Goal: Browse casually: Explore the website without a specific task or goal

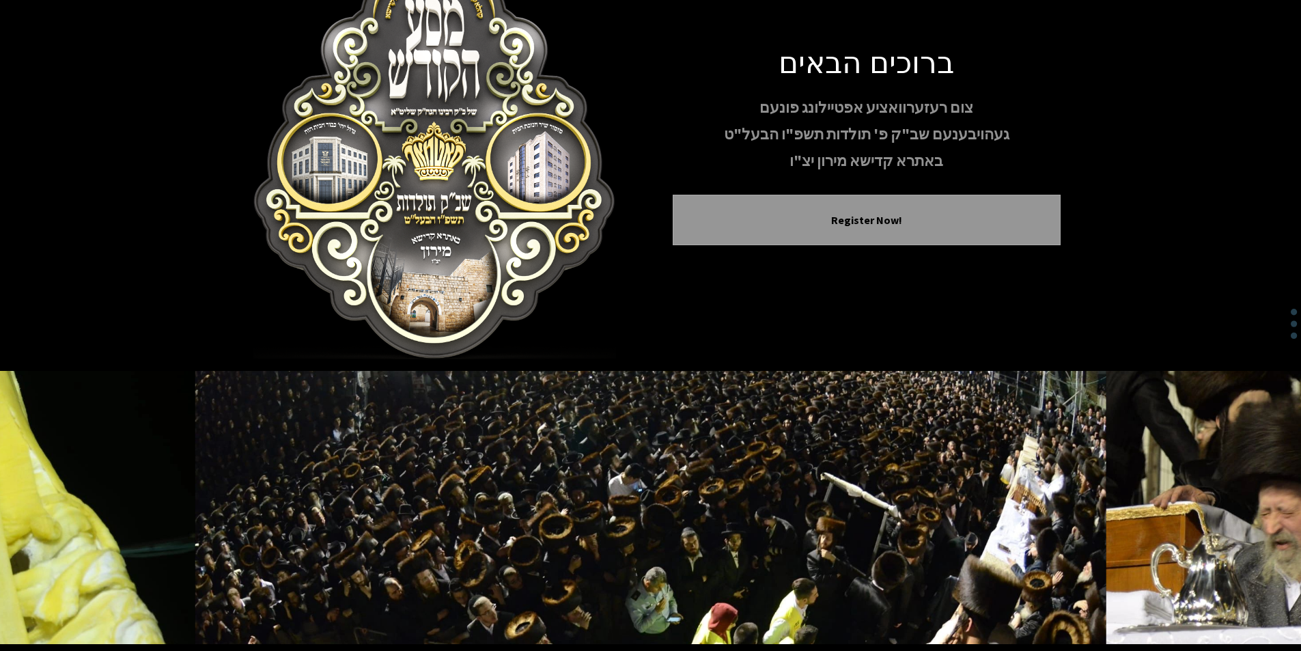
scroll to position [112, 0]
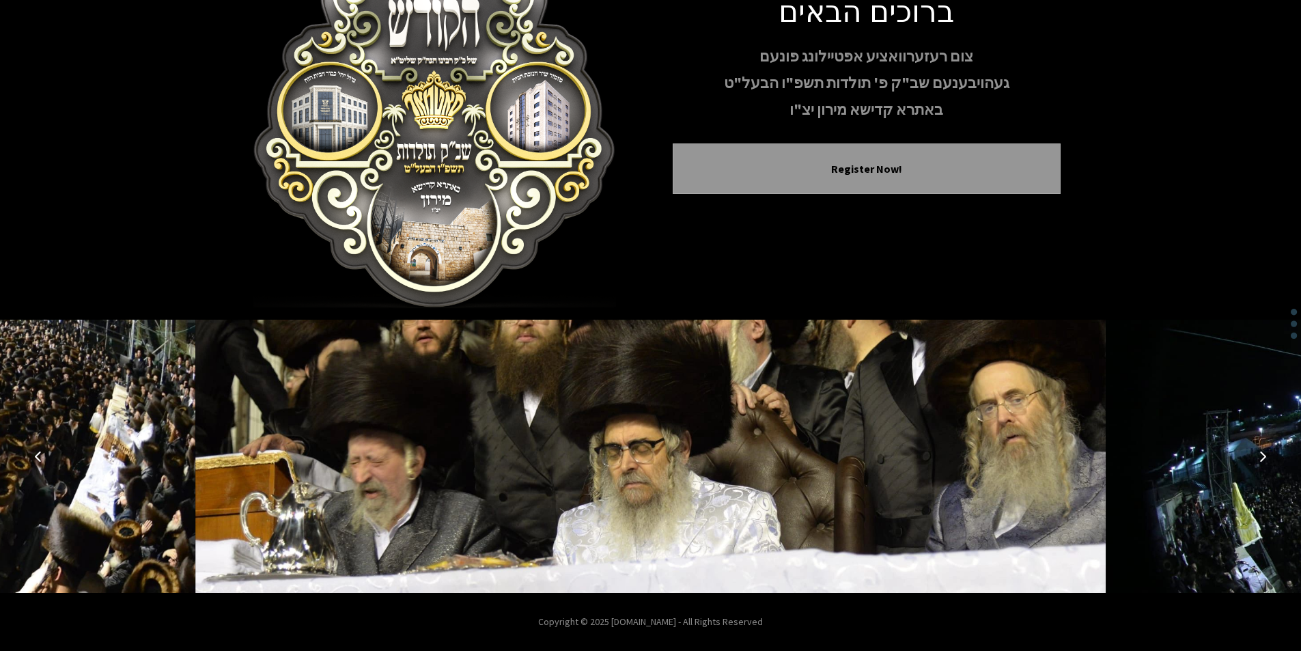
click at [1259, 453] on icon "Next image" at bounding box center [1262, 456] width 11 height 11
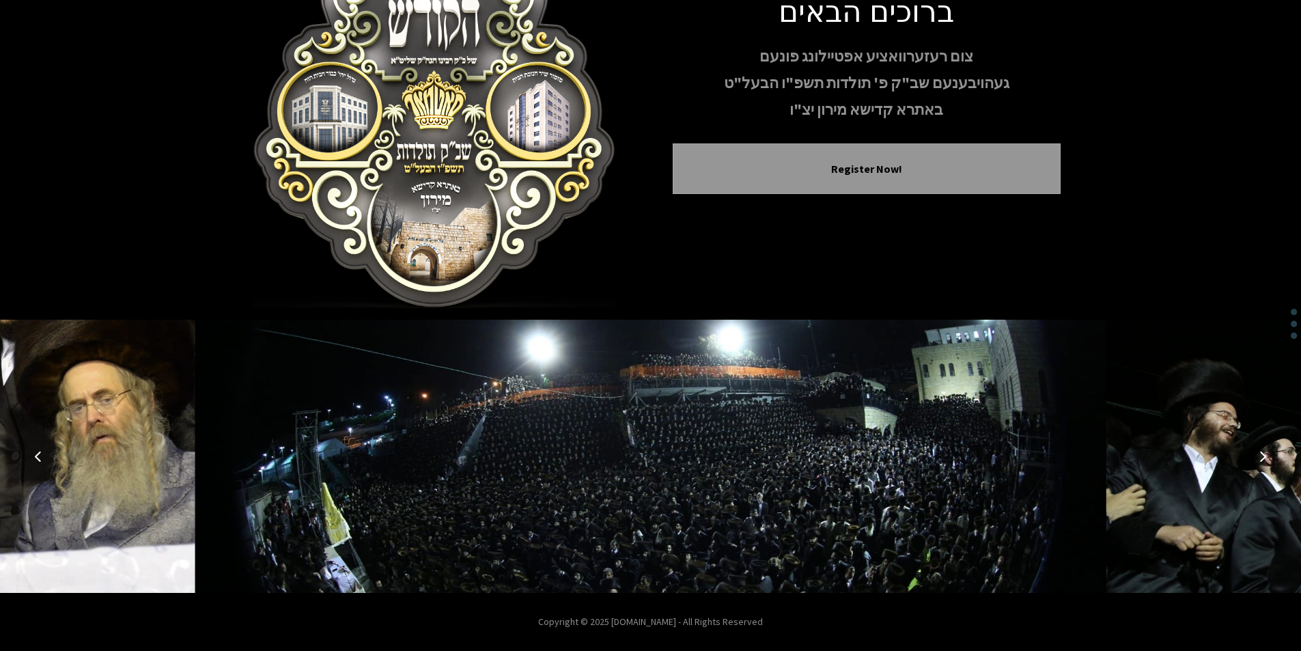
click at [1259, 453] on icon "Next image" at bounding box center [1262, 456] width 11 height 11
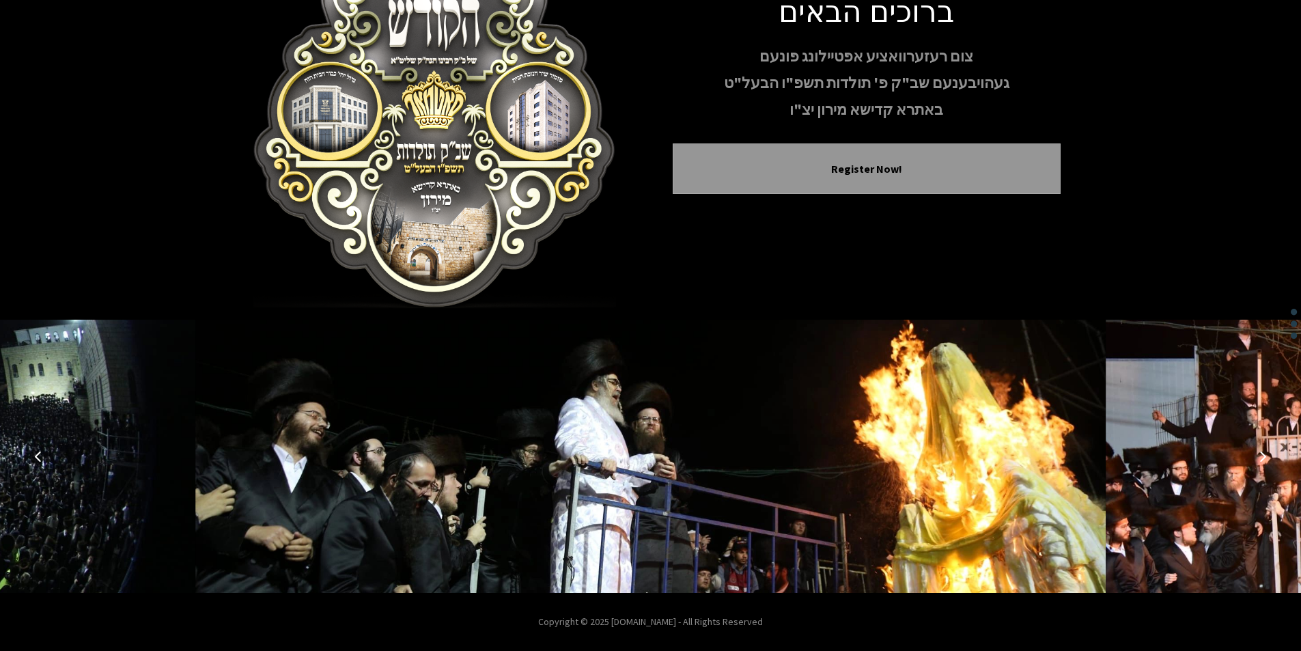
click at [1259, 453] on icon "Next image" at bounding box center [1262, 456] width 11 height 11
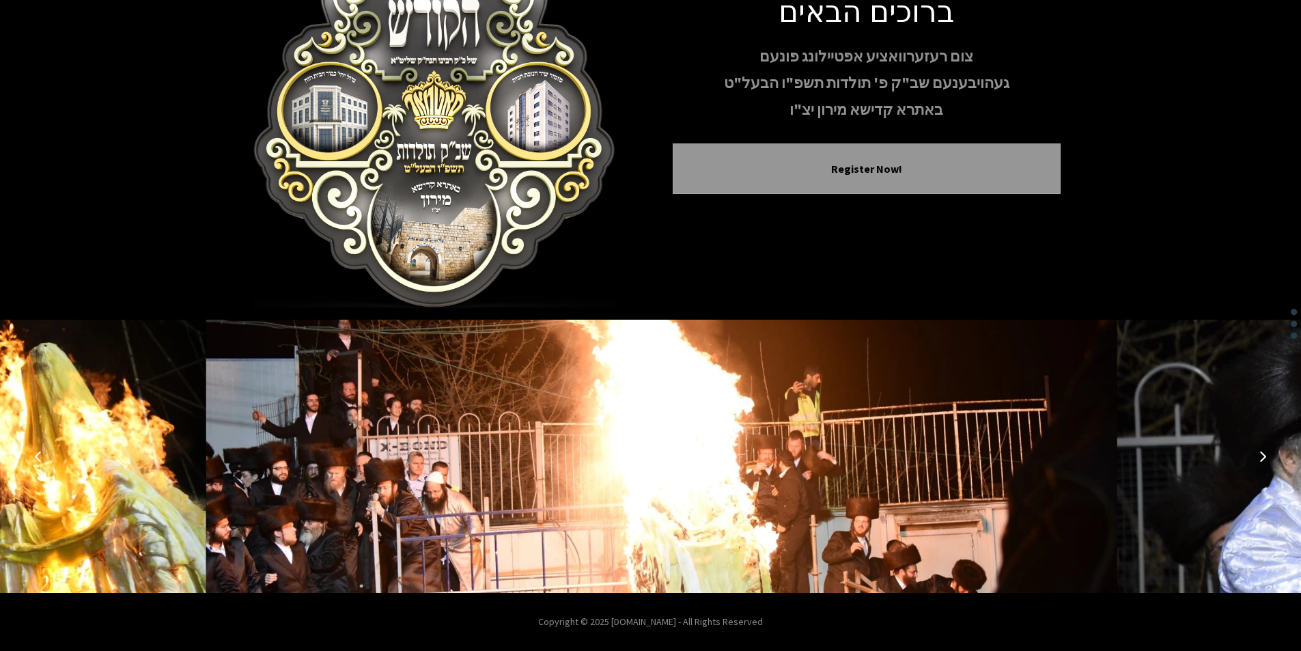
click at [1259, 453] on icon "Next image" at bounding box center [1262, 456] width 11 height 11
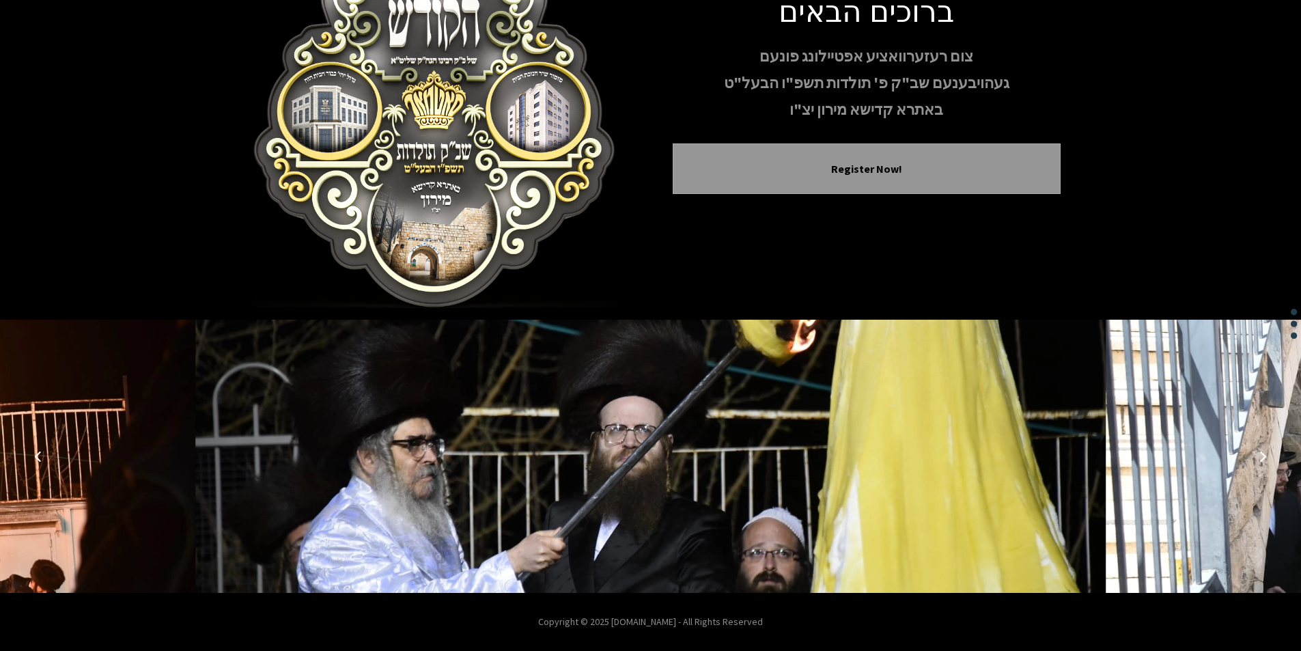
click at [1259, 453] on icon "Next image" at bounding box center [1262, 456] width 11 height 11
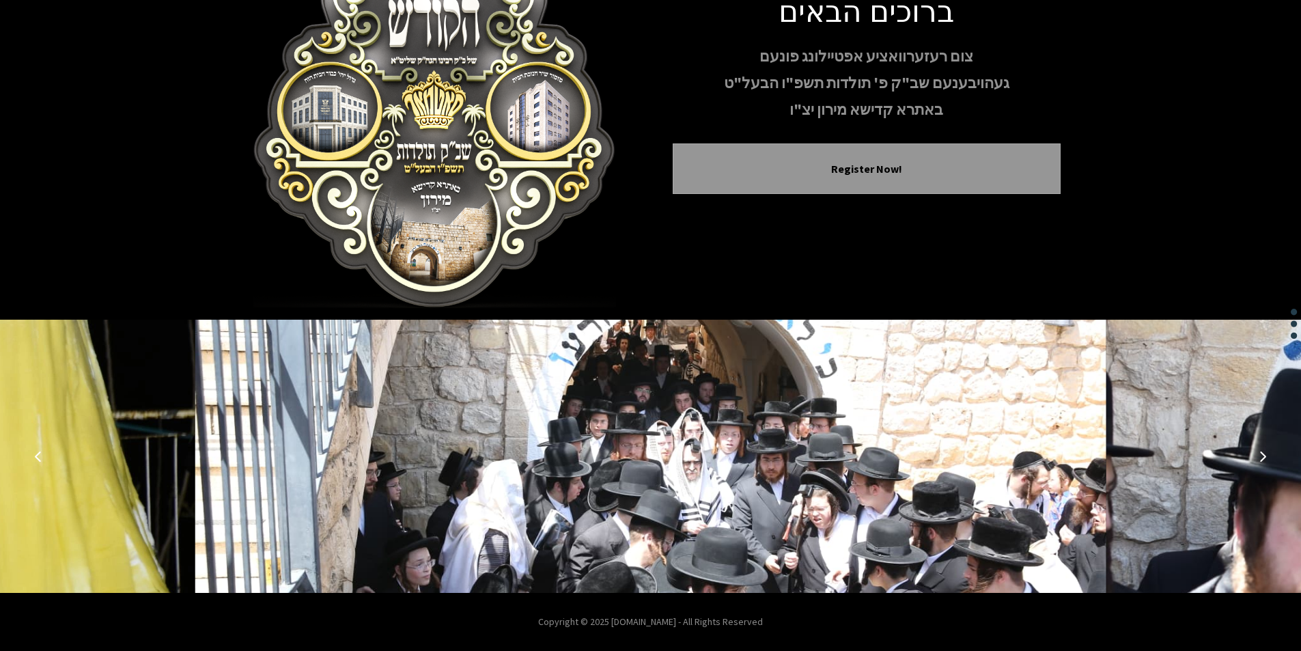
click at [1259, 453] on icon "Next image" at bounding box center [1262, 456] width 11 height 11
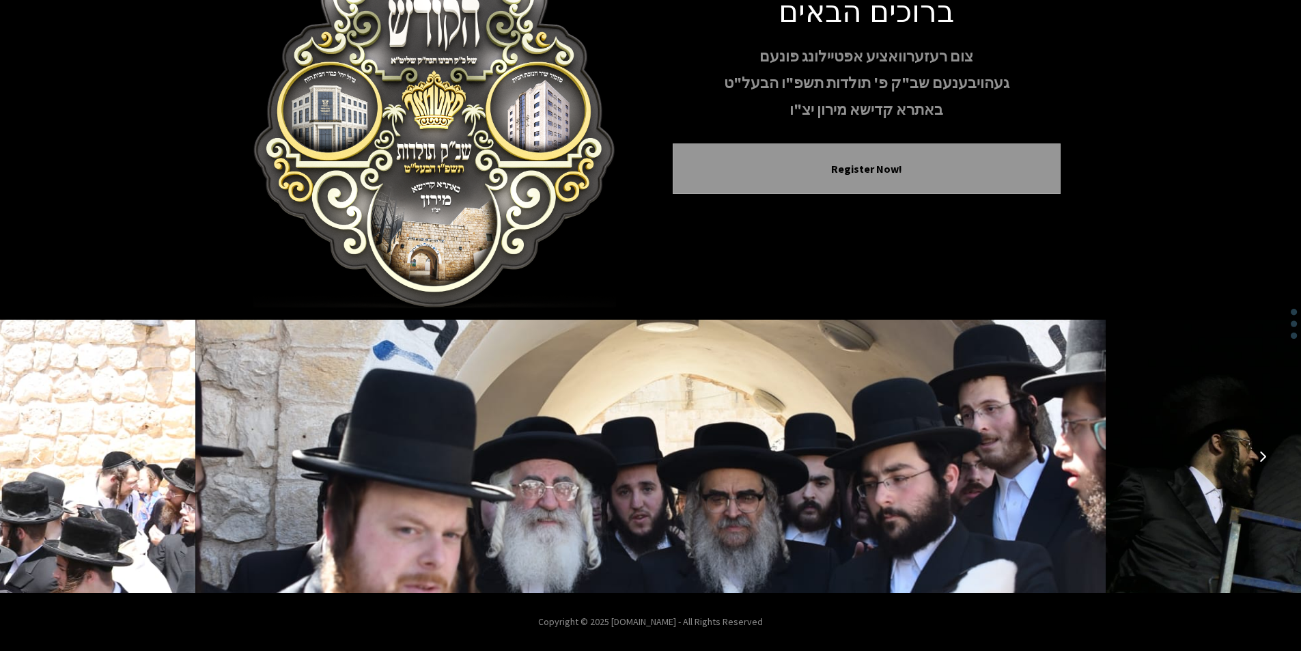
click at [1259, 453] on icon "Next image" at bounding box center [1262, 456] width 11 height 11
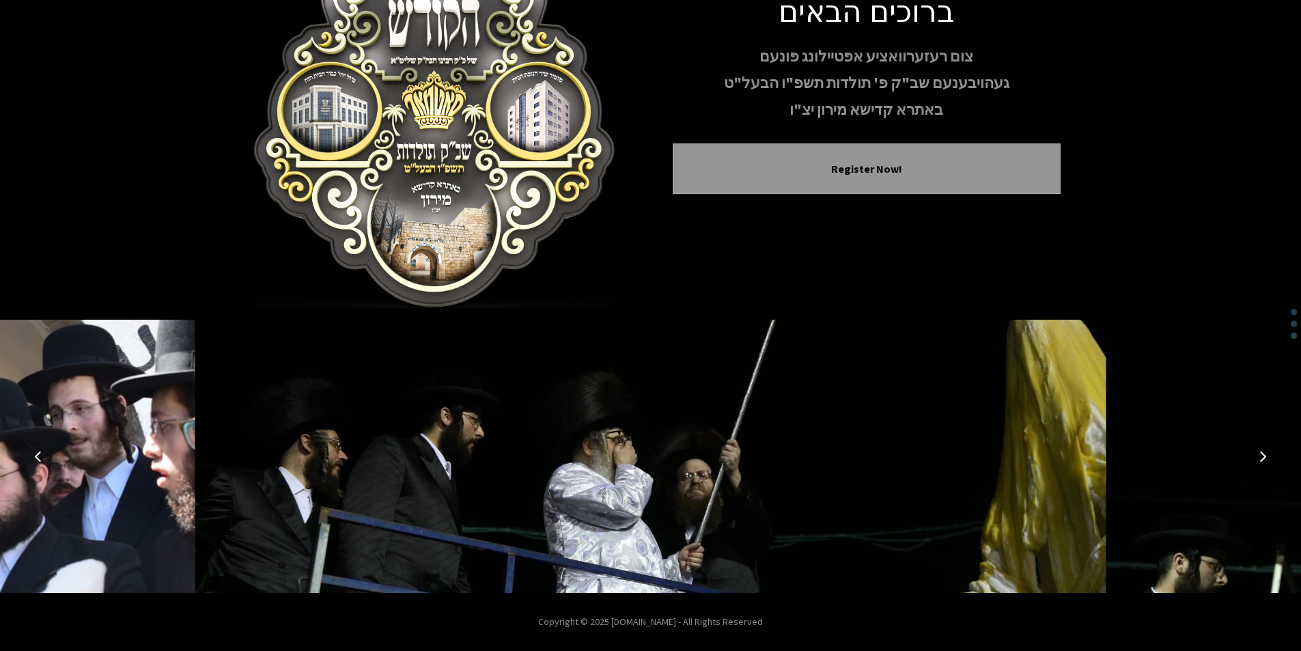
click at [1259, 453] on icon "Next image" at bounding box center [1262, 456] width 11 height 11
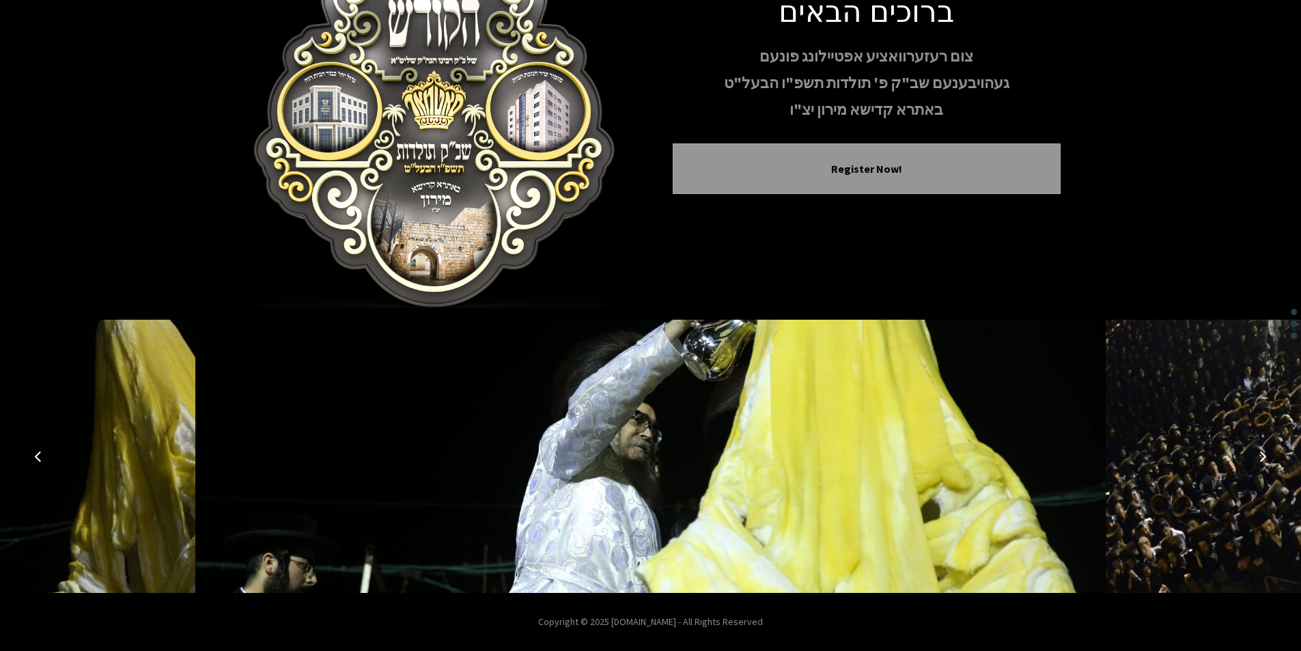
click at [1259, 453] on icon "Next image" at bounding box center [1262, 456] width 11 height 11
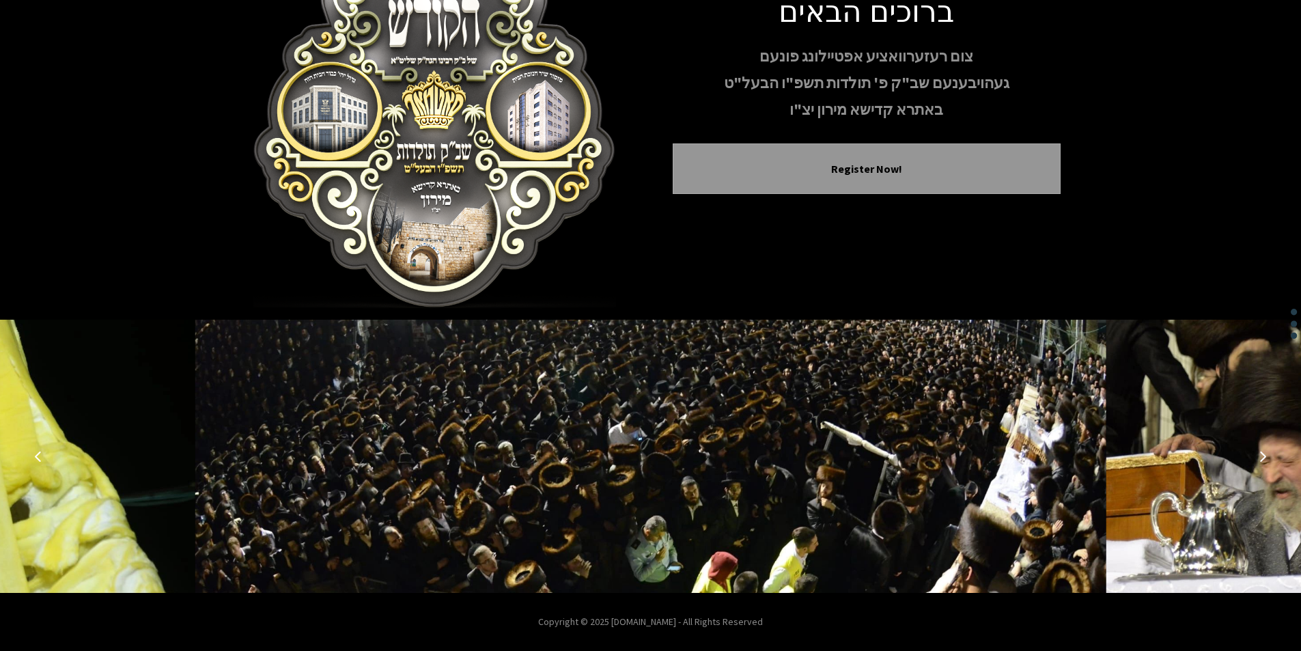
click at [1259, 453] on icon "Next image" at bounding box center [1262, 456] width 11 height 11
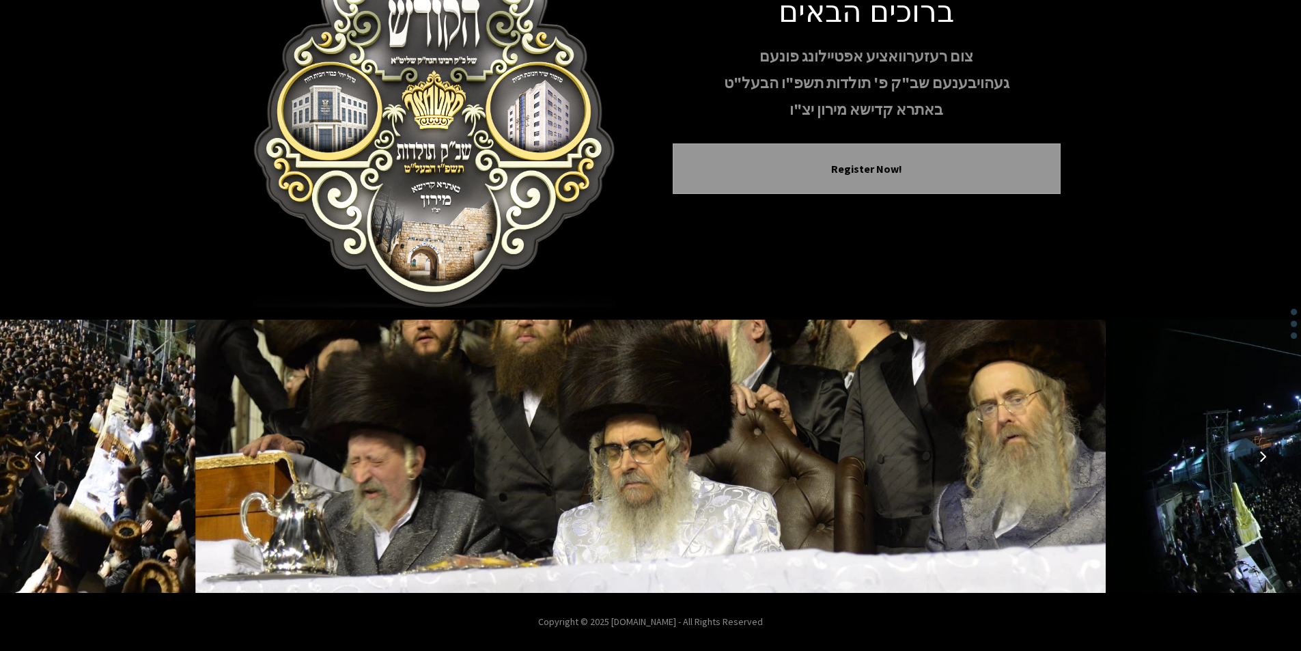
click at [1259, 453] on icon "Next image" at bounding box center [1262, 456] width 11 height 11
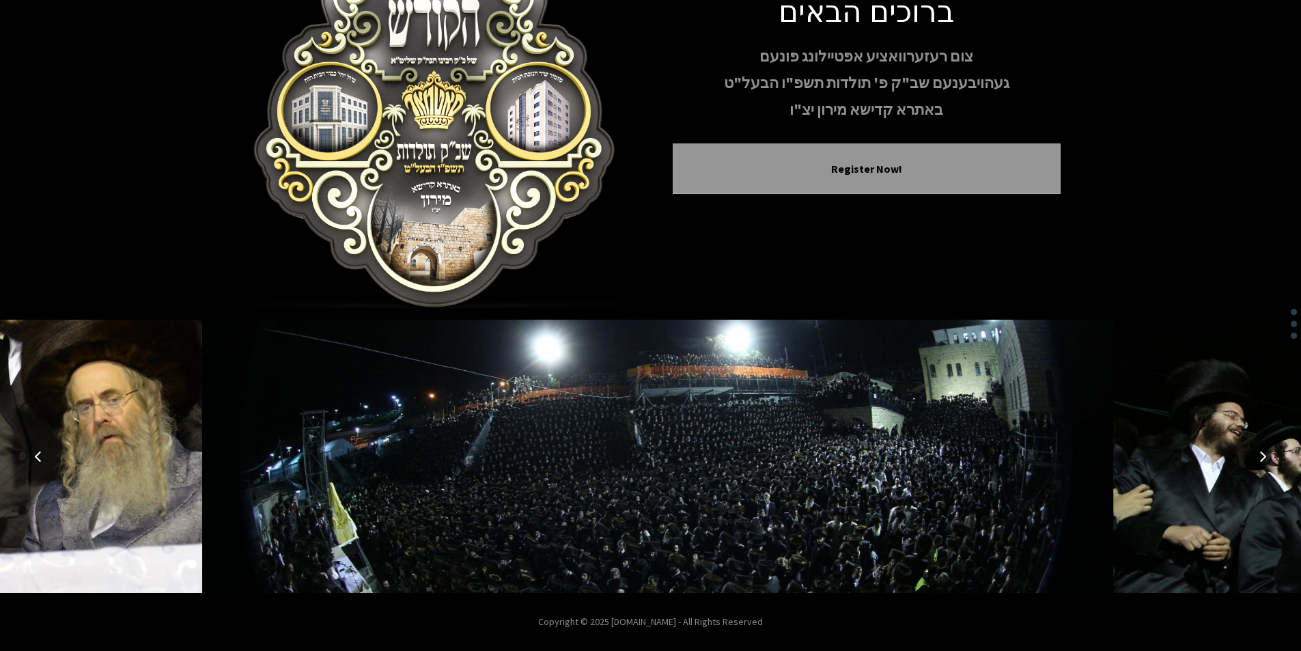
click at [1259, 453] on icon "Next image" at bounding box center [1262, 456] width 11 height 11
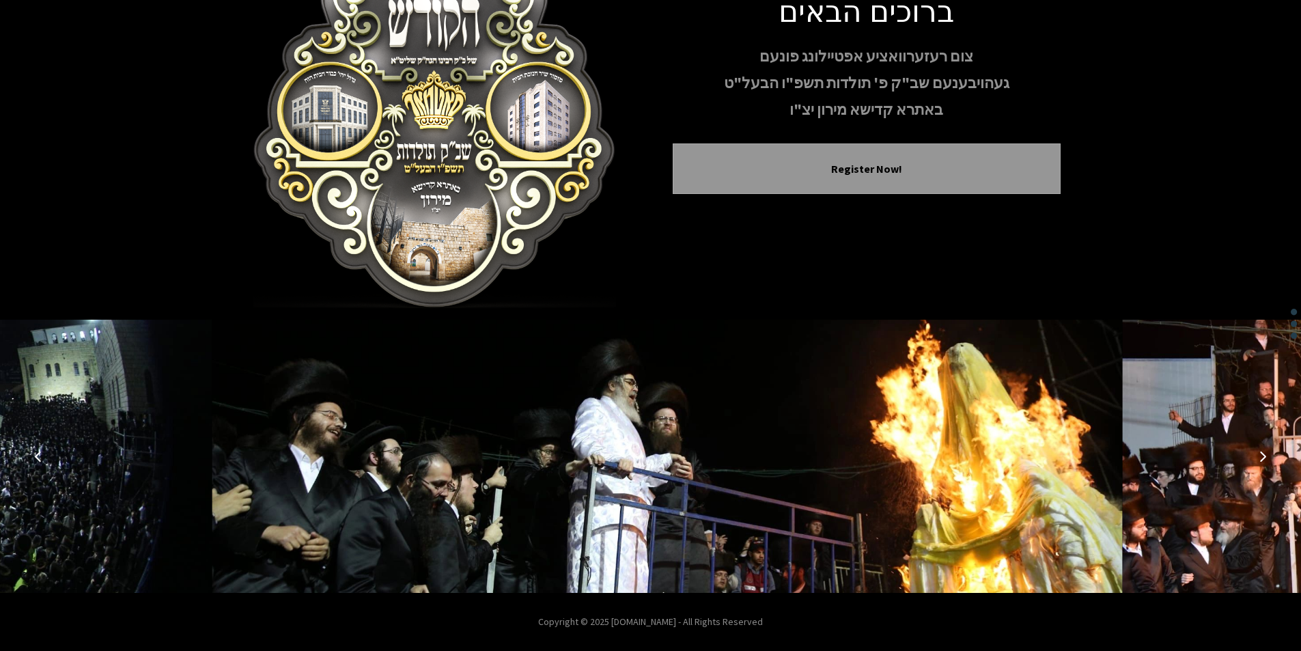
click at [1259, 453] on icon "Next image" at bounding box center [1262, 456] width 11 height 11
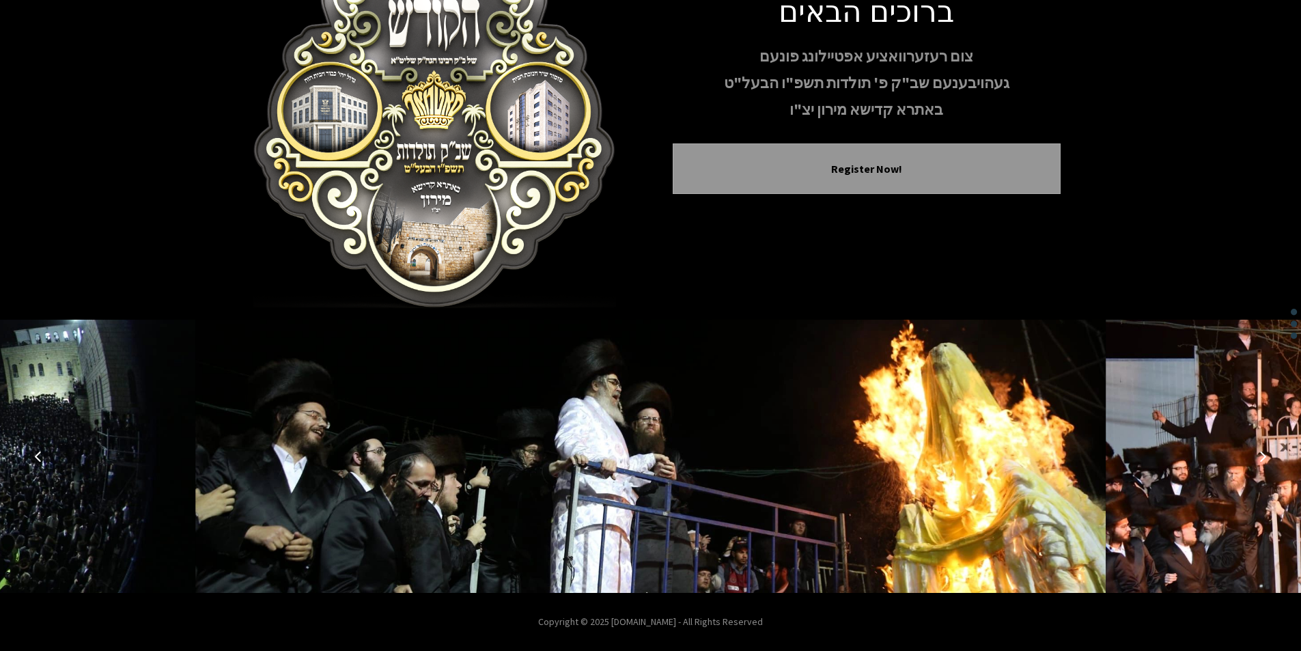
click at [1259, 453] on icon "Next image" at bounding box center [1262, 456] width 11 height 11
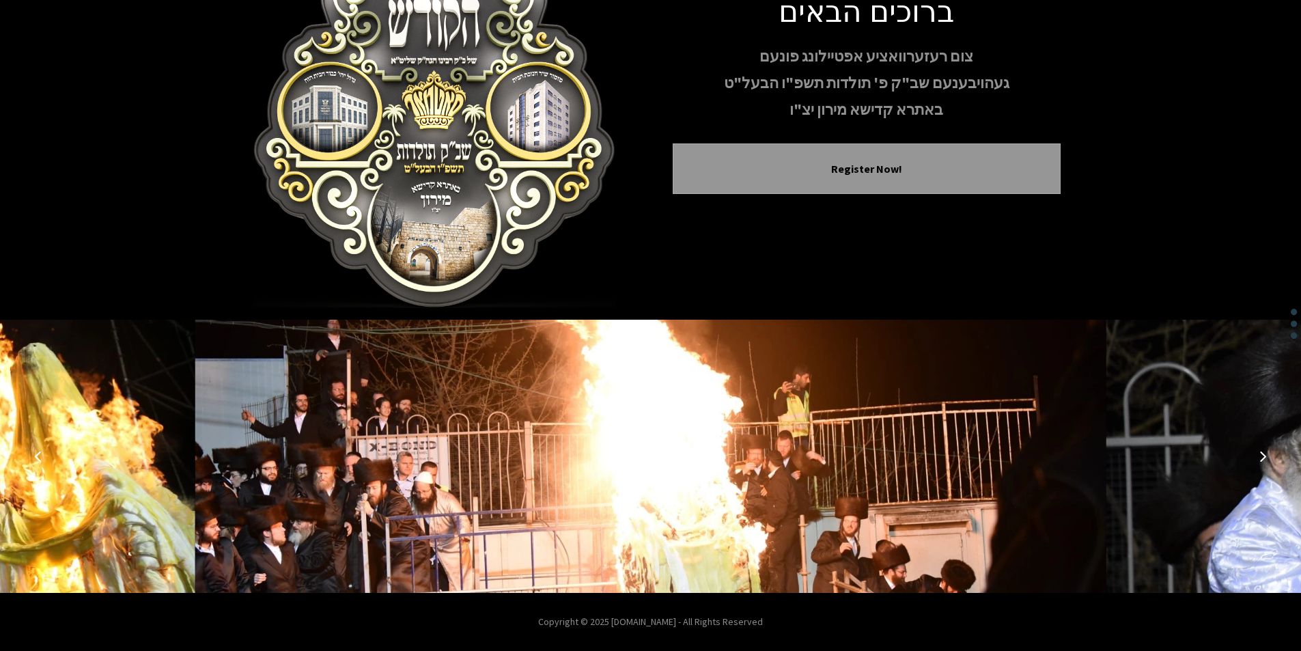
click at [1259, 453] on icon "Next image" at bounding box center [1262, 456] width 11 height 11
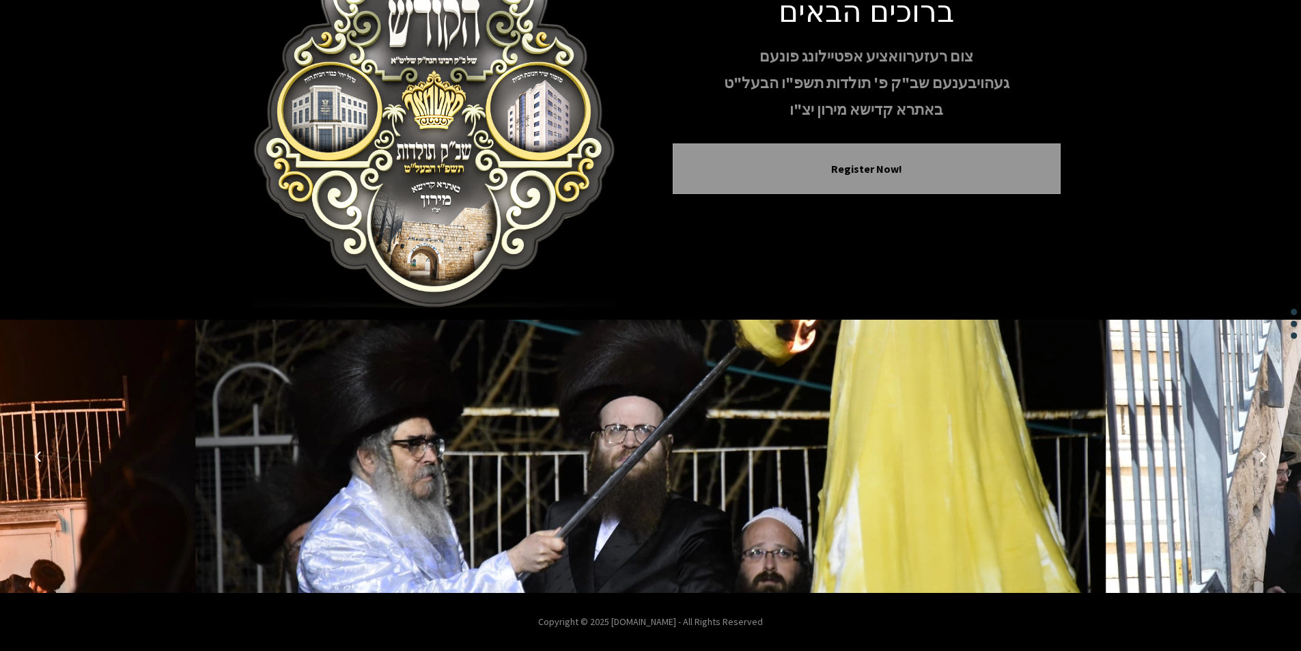
click at [1259, 453] on icon "Next image" at bounding box center [1262, 456] width 11 height 11
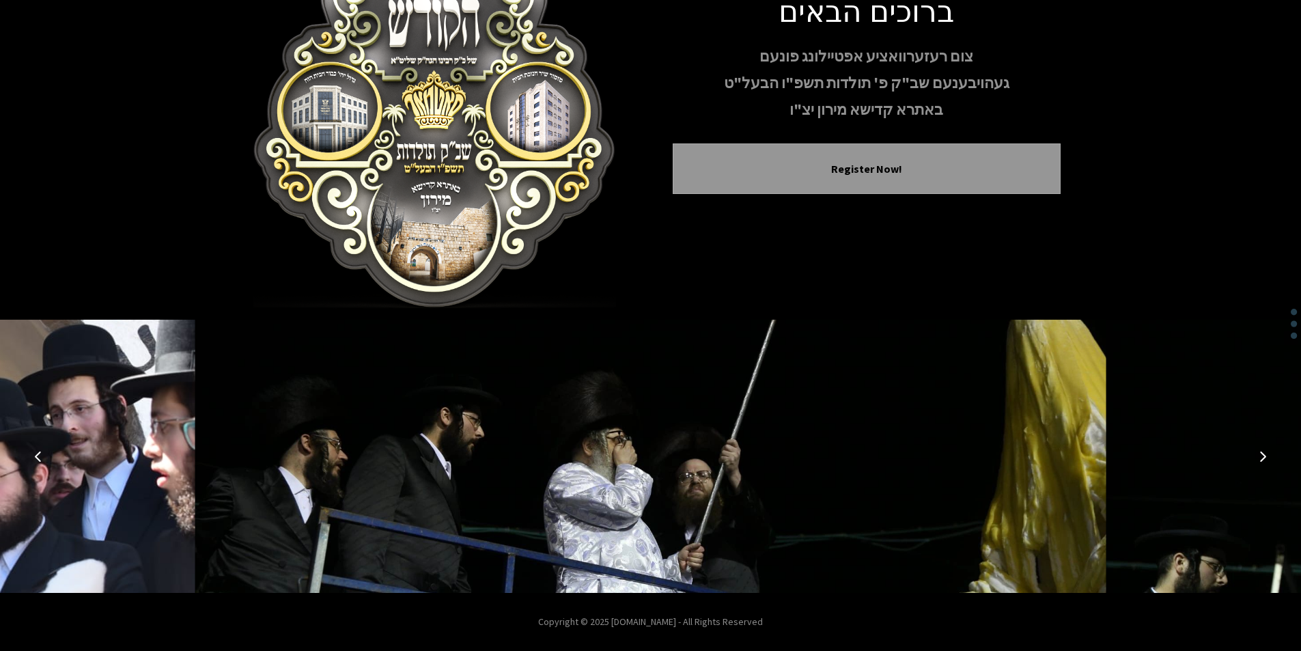
click at [42, 458] on icon "Previous image" at bounding box center [38, 456] width 11 height 11
